Goal: Navigation & Orientation: Find specific page/section

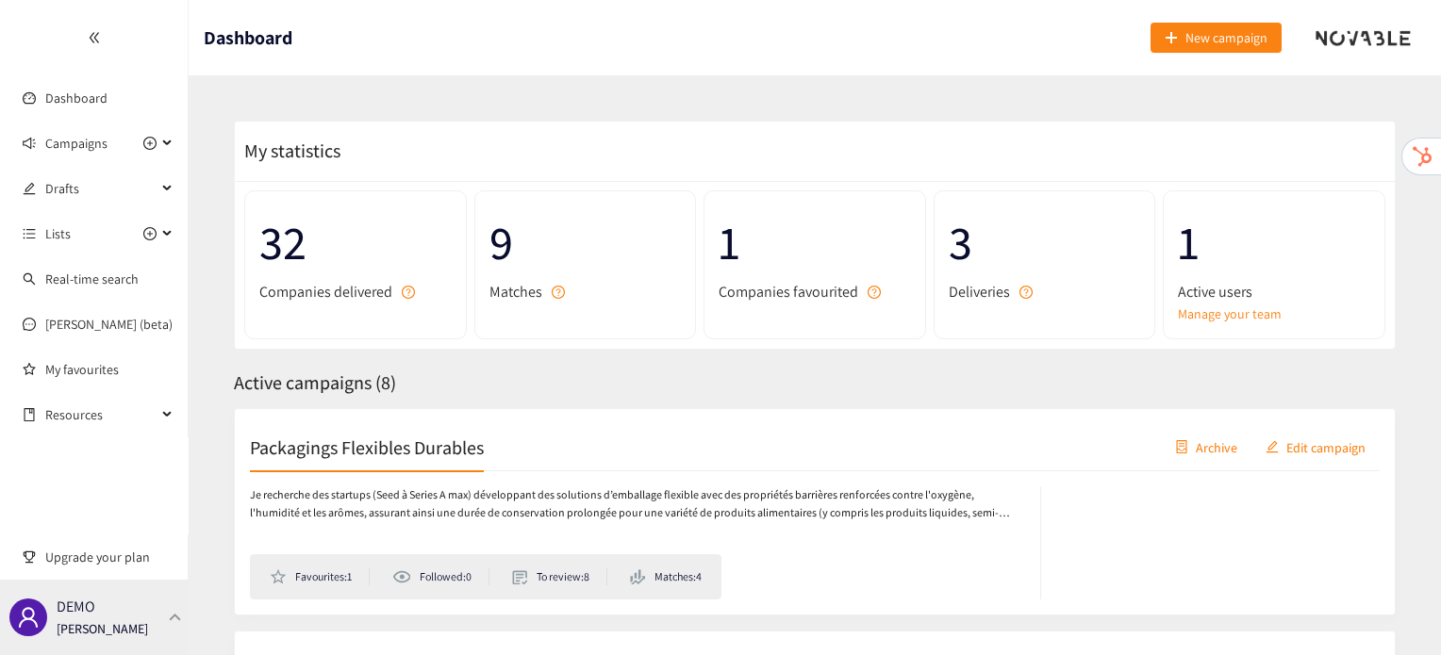
click at [180, 612] on div "DEMO [PERSON_NAME]" at bounding box center [94, 617] width 189 height 75
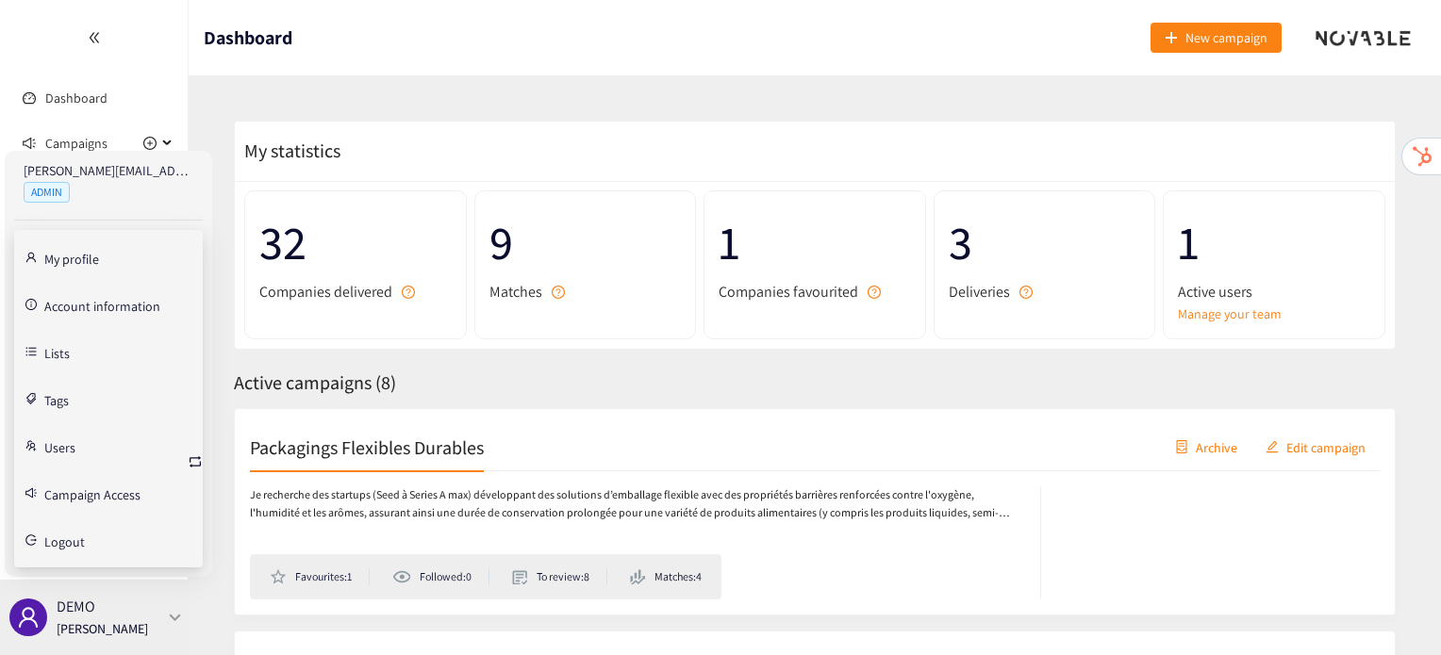
click at [180, 612] on div "DEMO [PERSON_NAME]" at bounding box center [94, 617] width 189 height 75
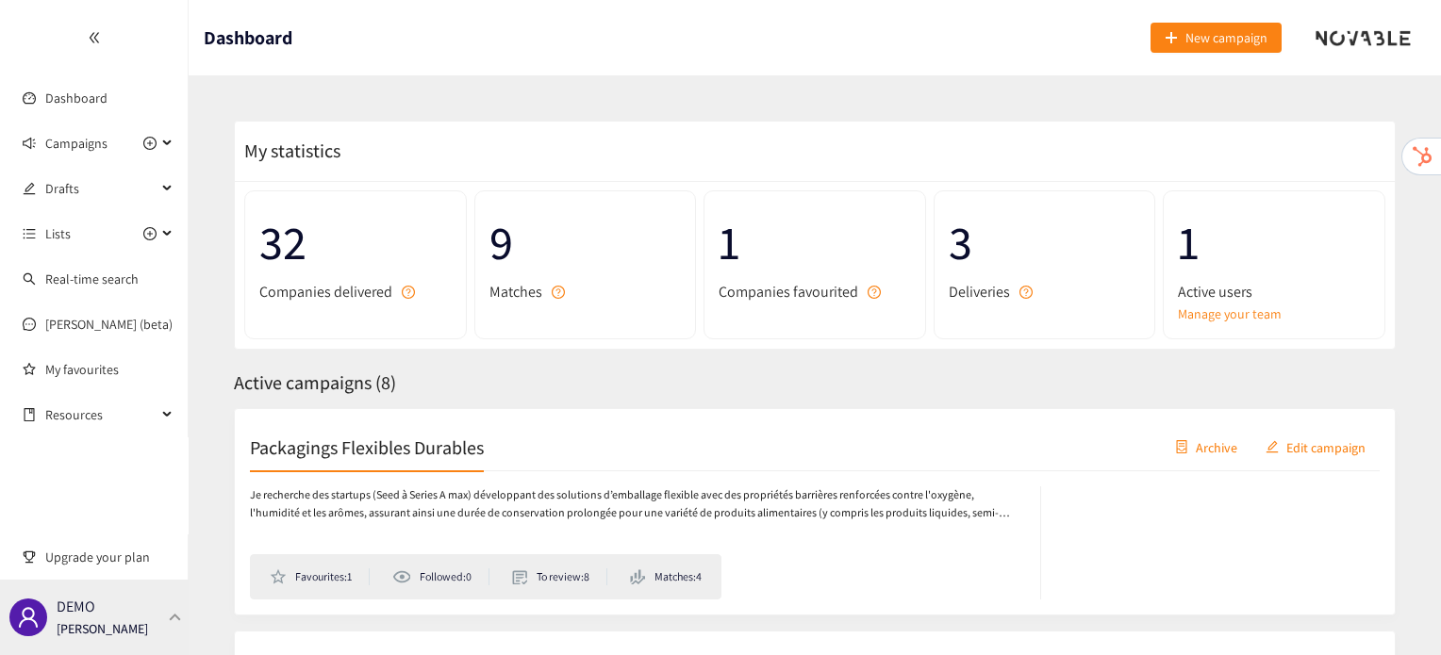
click at [173, 622] on div "DEMO [PERSON_NAME]" at bounding box center [94, 617] width 189 height 75
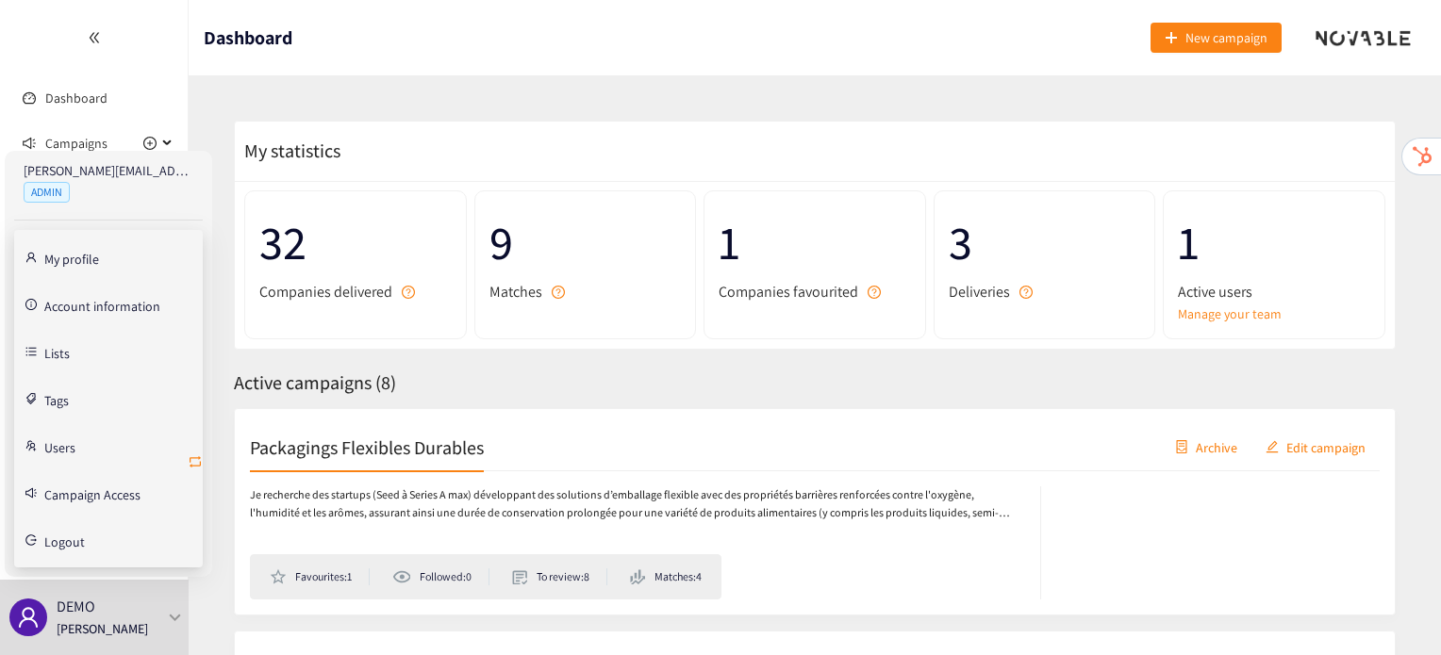
click at [197, 467] on icon "retweet" at bounding box center [195, 461] width 15 height 15
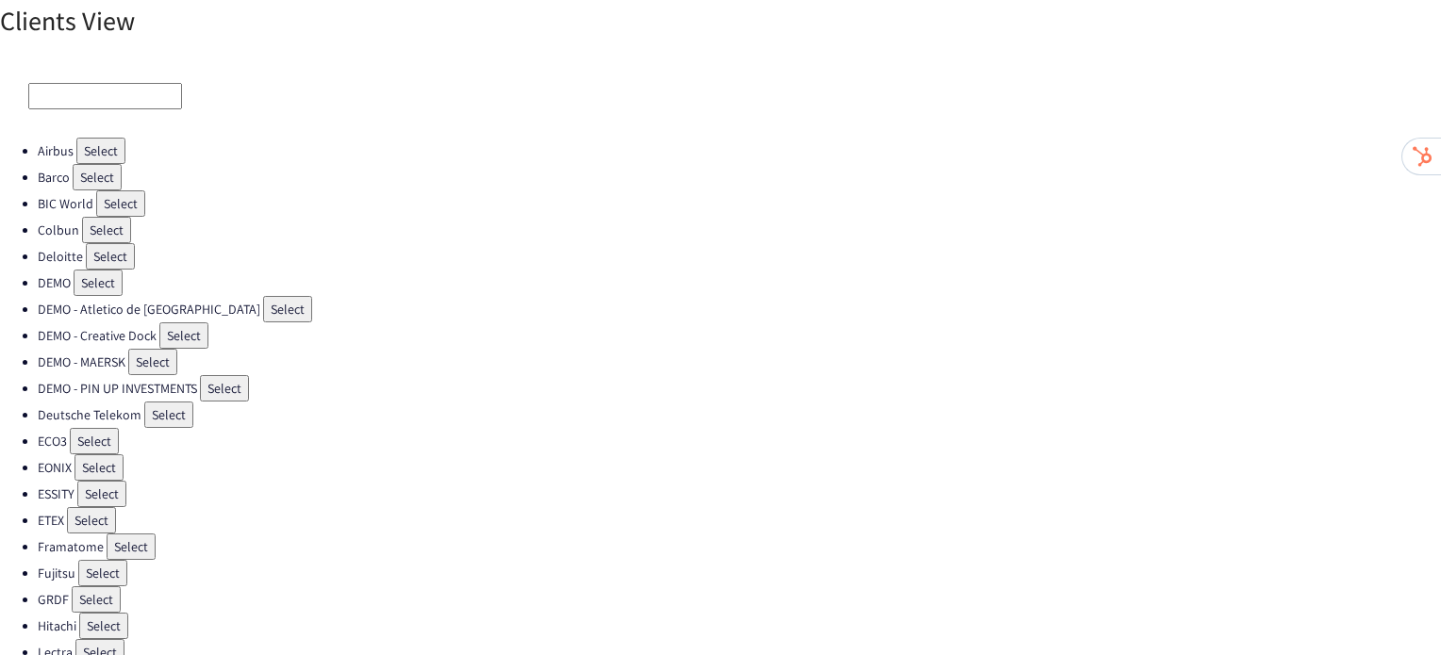
click at [124, 542] on button "Select" at bounding box center [131, 547] width 49 height 26
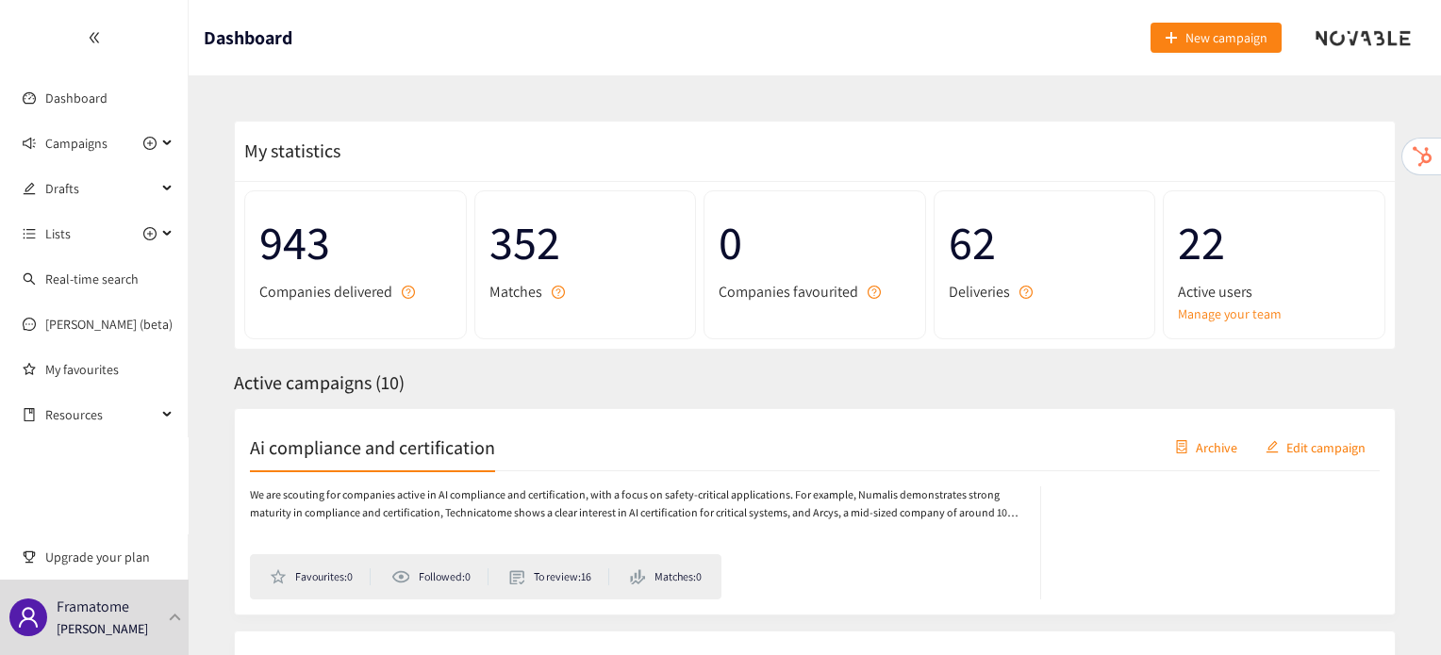
click at [389, 452] on h2 "Ai compliance and certification" at bounding box center [372, 447] width 245 height 26
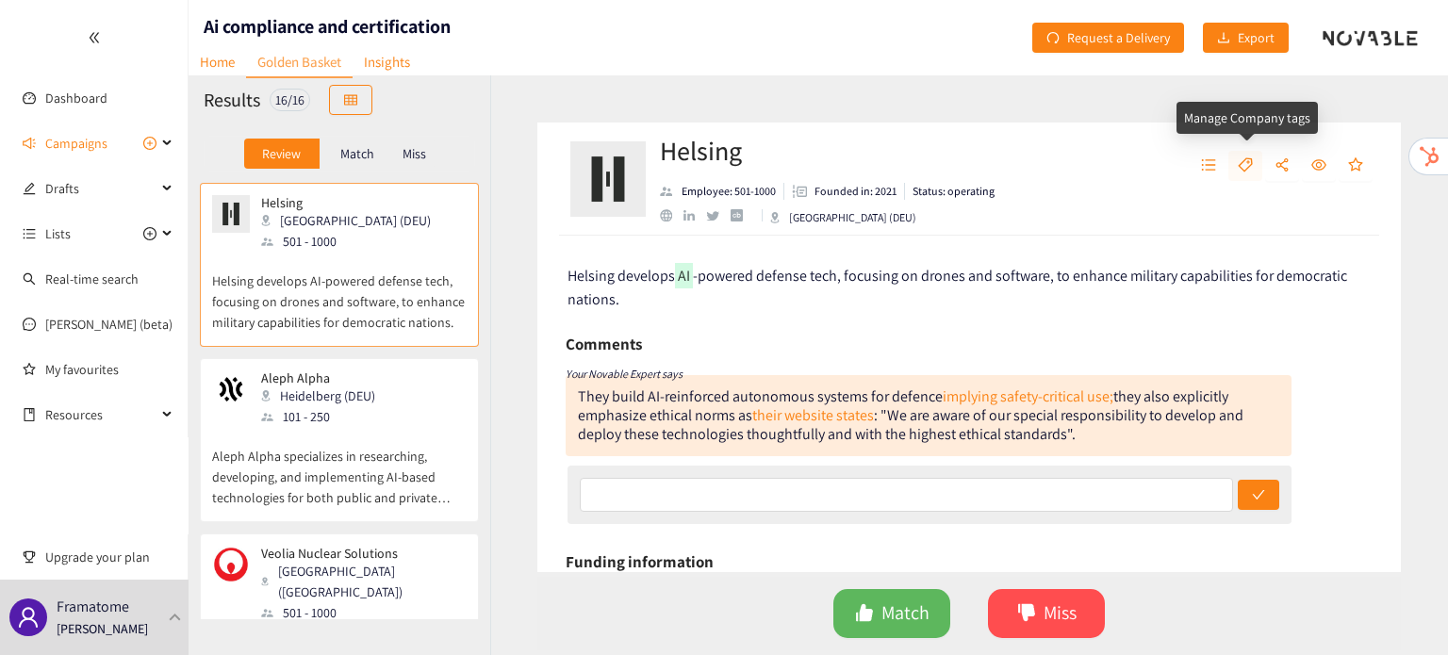
click at [1254, 161] on button "button" at bounding box center [1246, 166] width 34 height 30
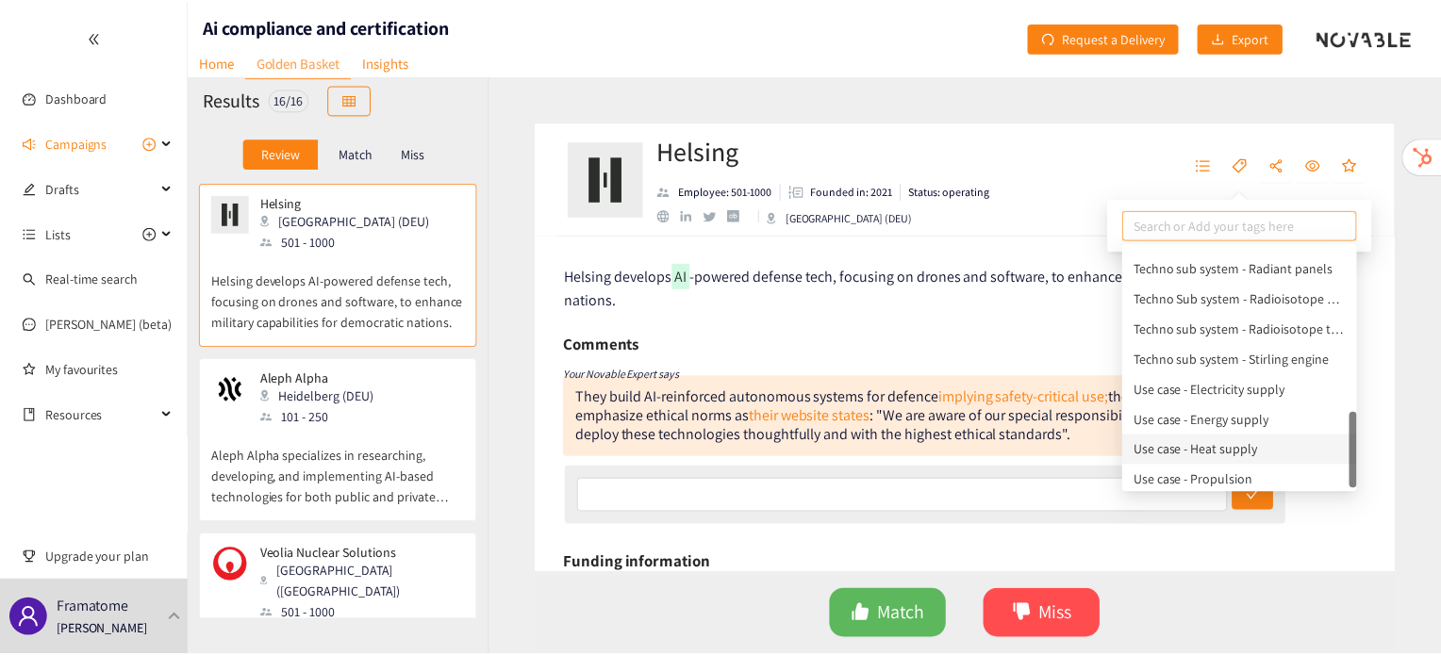
scroll to position [513, 0]
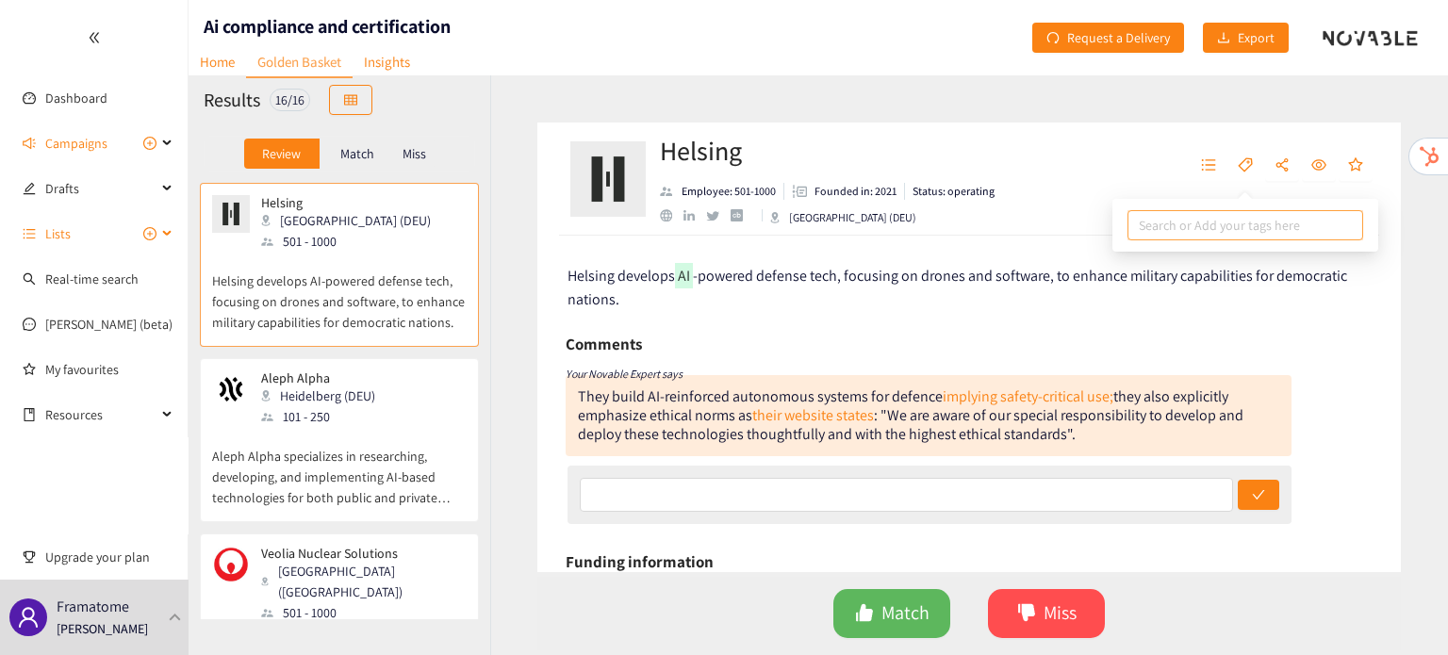
click at [65, 233] on span "Lists" at bounding box center [57, 234] width 25 height 38
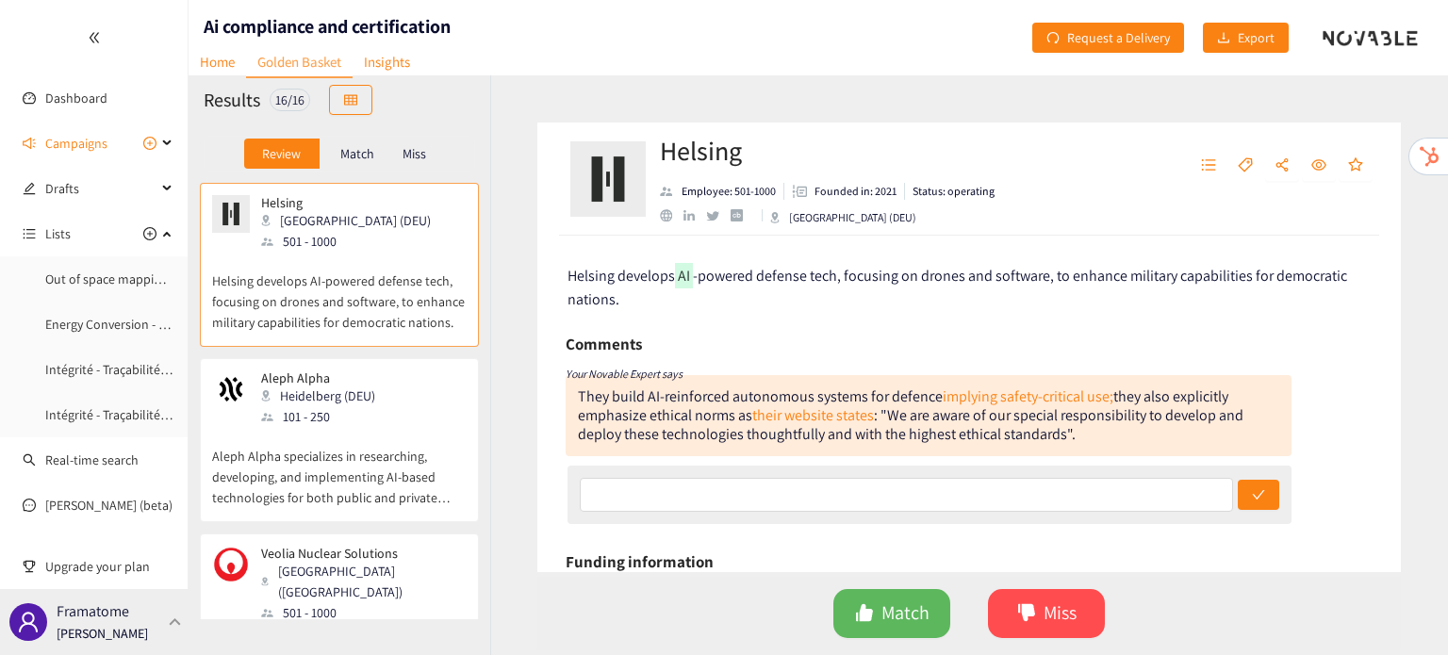
click at [101, 640] on p "[PERSON_NAME]" at bounding box center [102, 633] width 91 height 21
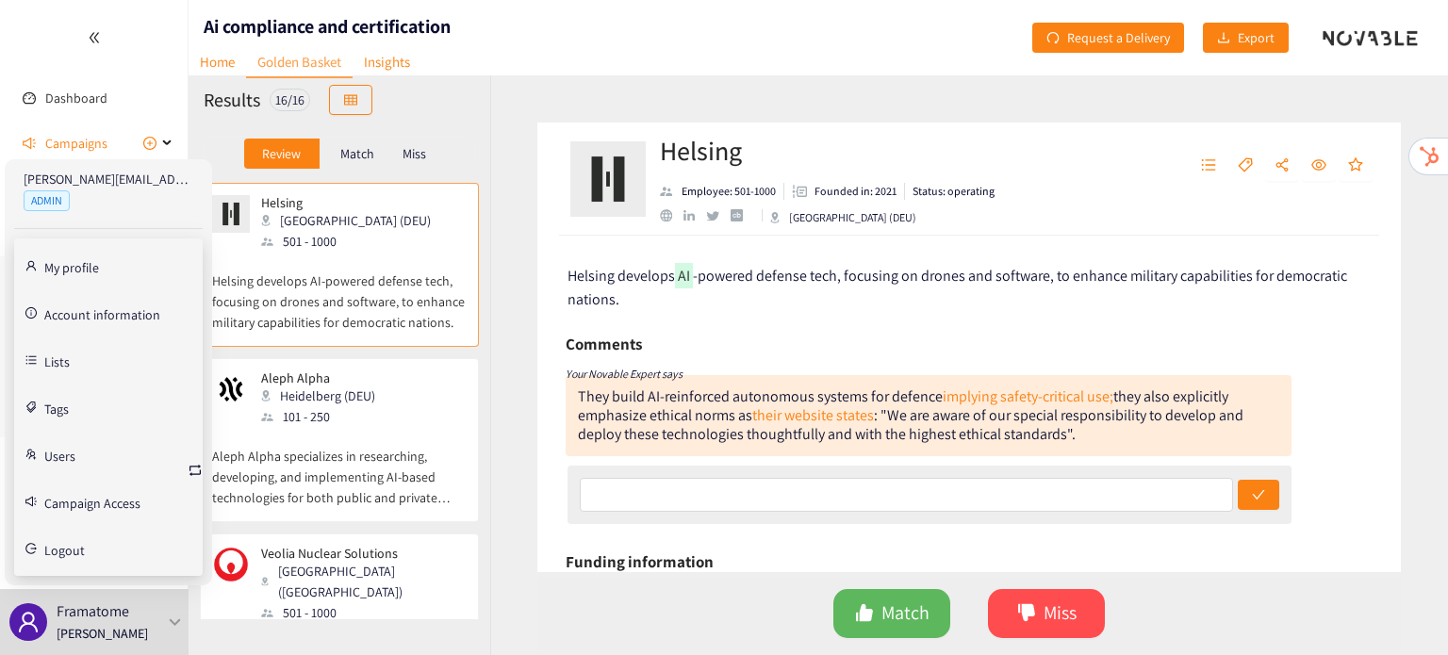
click at [52, 312] on link "Account information" at bounding box center [102, 313] width 116 height 17
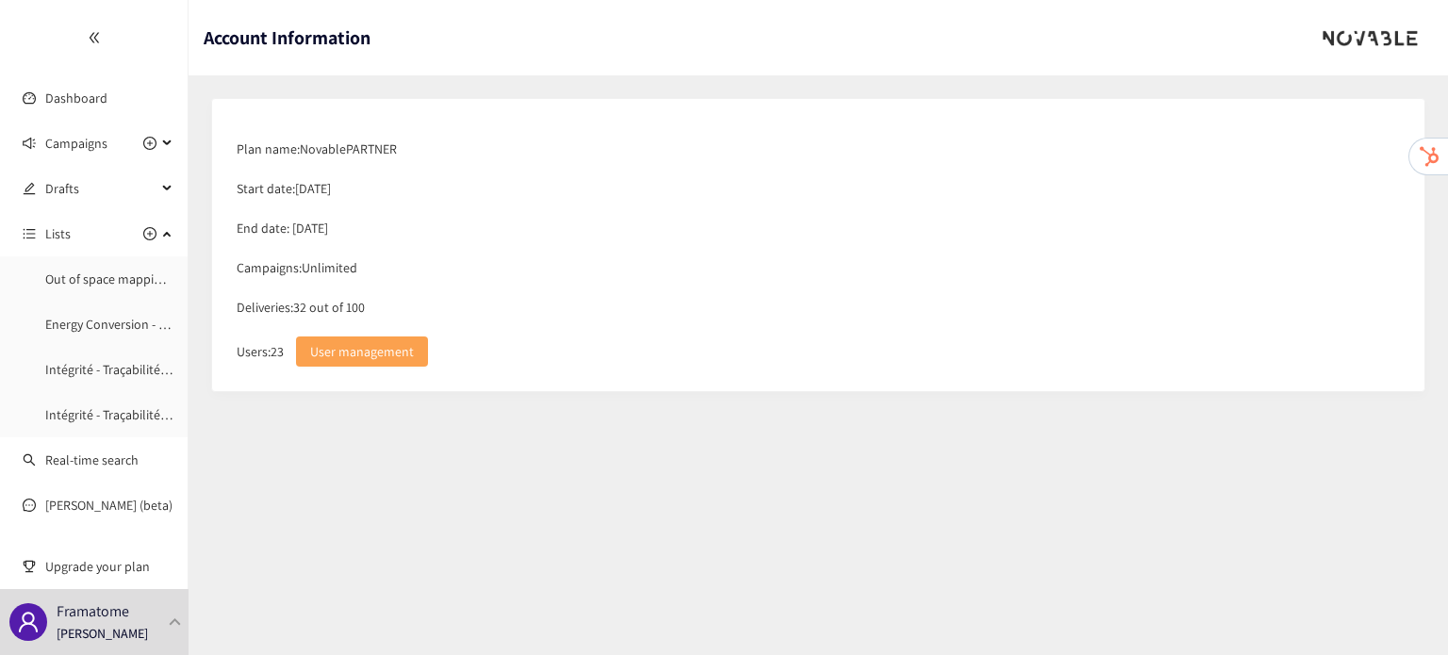
click at [328, 353] on span "User management" at bounding box center [362, 351] width 104 height 21
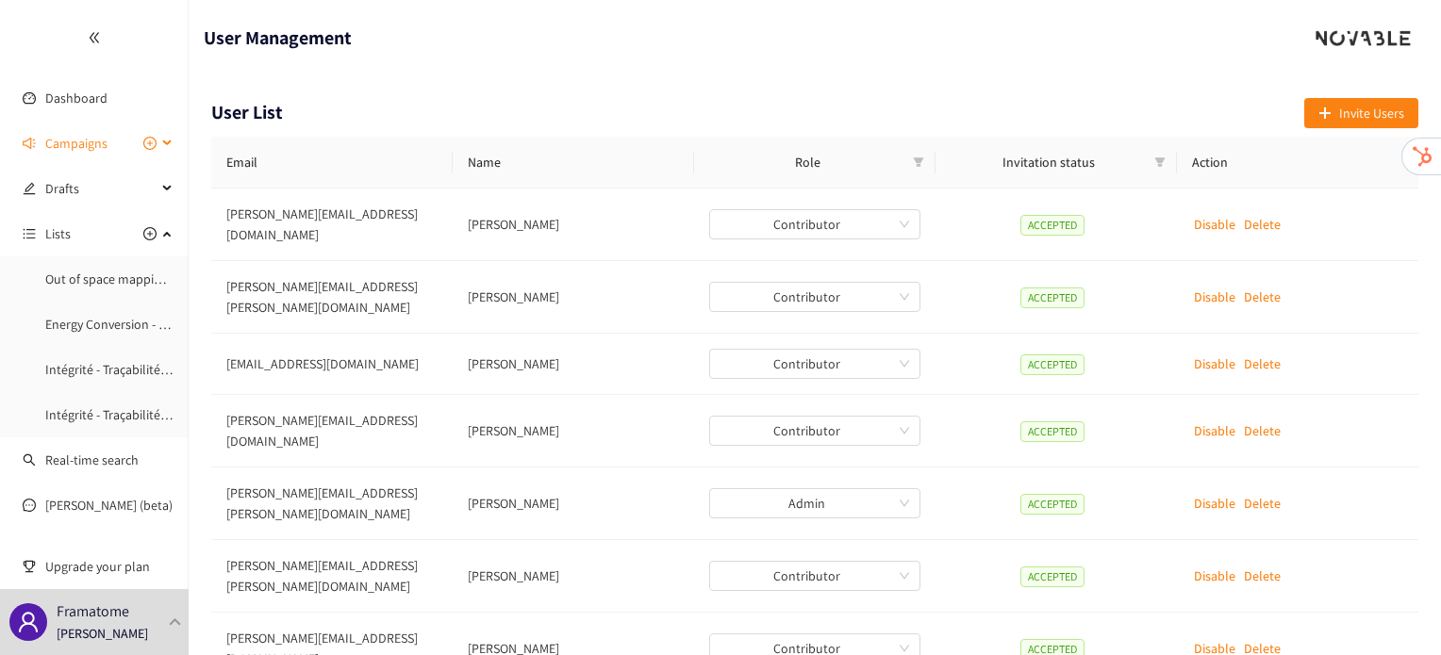
click at [68, 138] on span "Campaigns" at bounding box center [76, 143] width 62 height 38
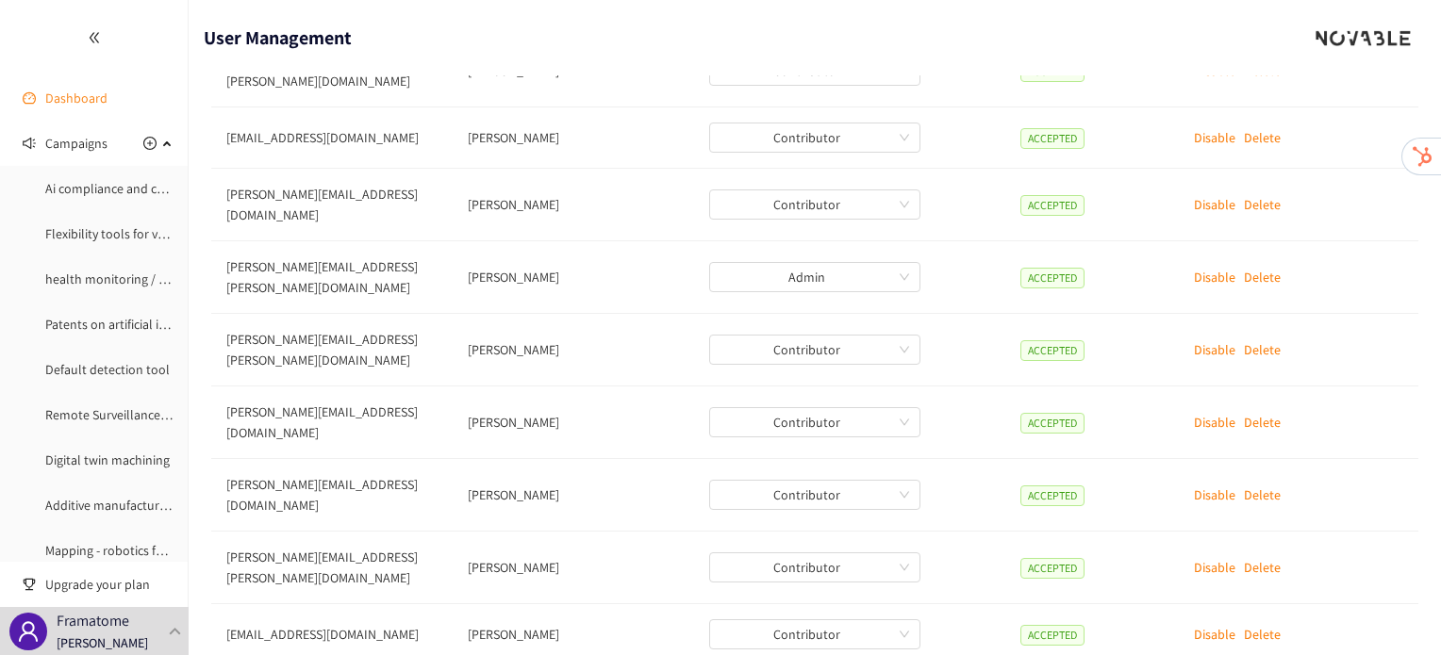
click at [49, 95] on link "Dashboard" at bounding box center [76, 98] width 62 height 17
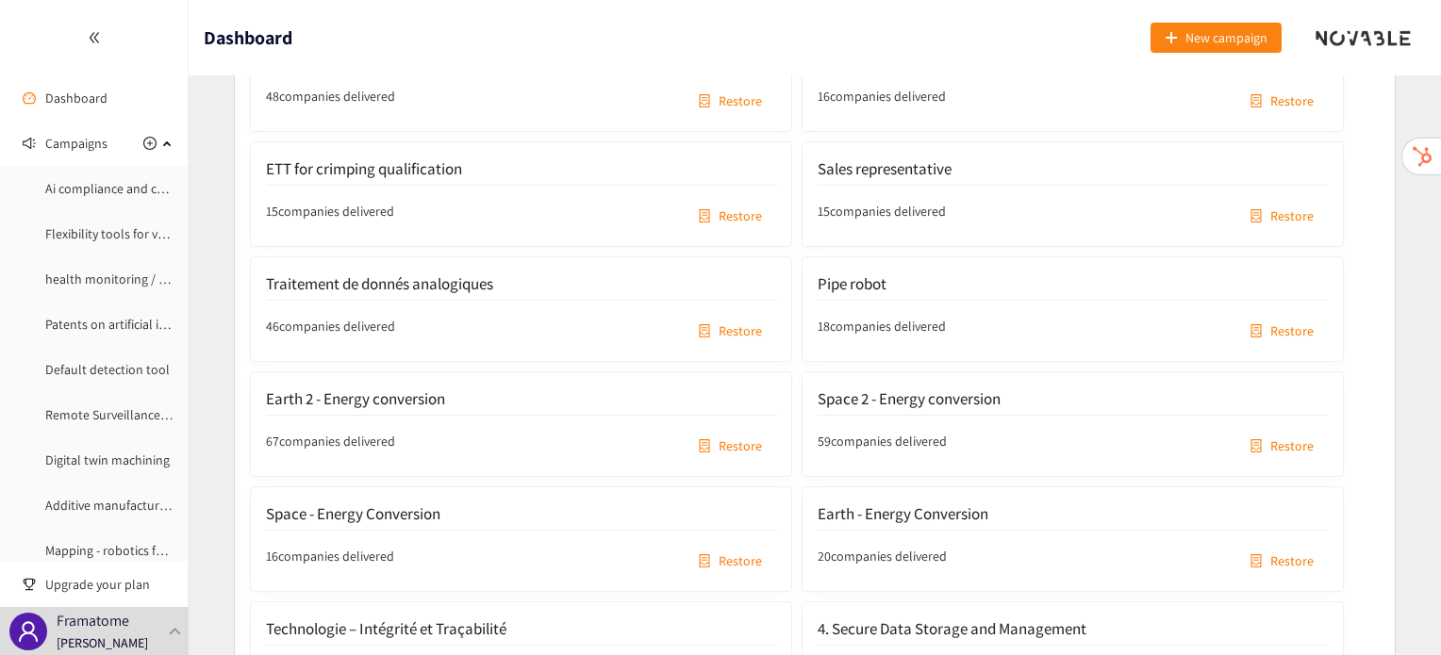
scroll to position [2813, 0]
